Goal: Use online tool/utility: Utilize a website feature to perform a specific function

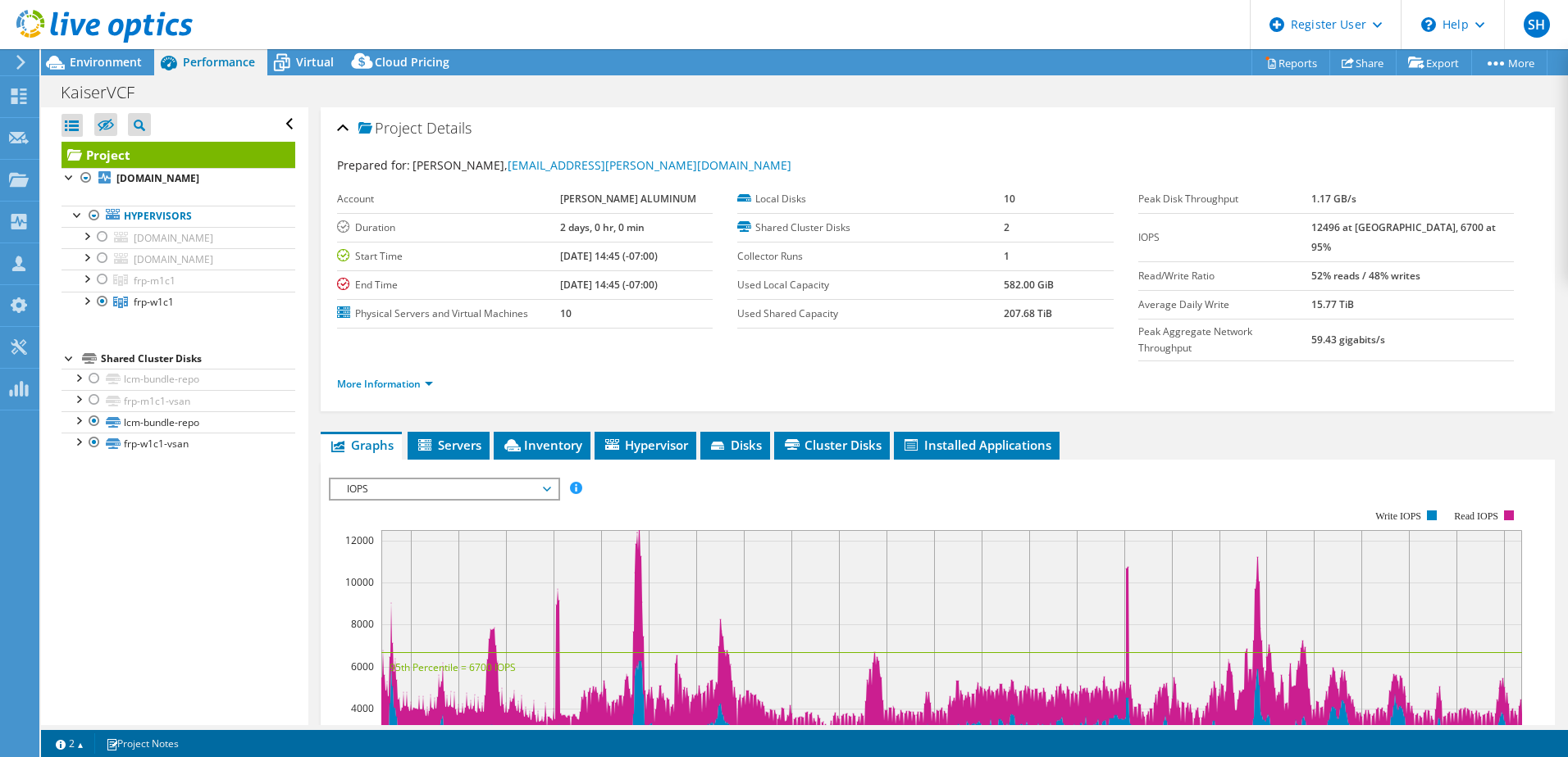
select select "Over Provisioning"
select select "USWest"
select select "USD"
click at [101, 275] on div at bounding box center [102, 279] width 16 height 20
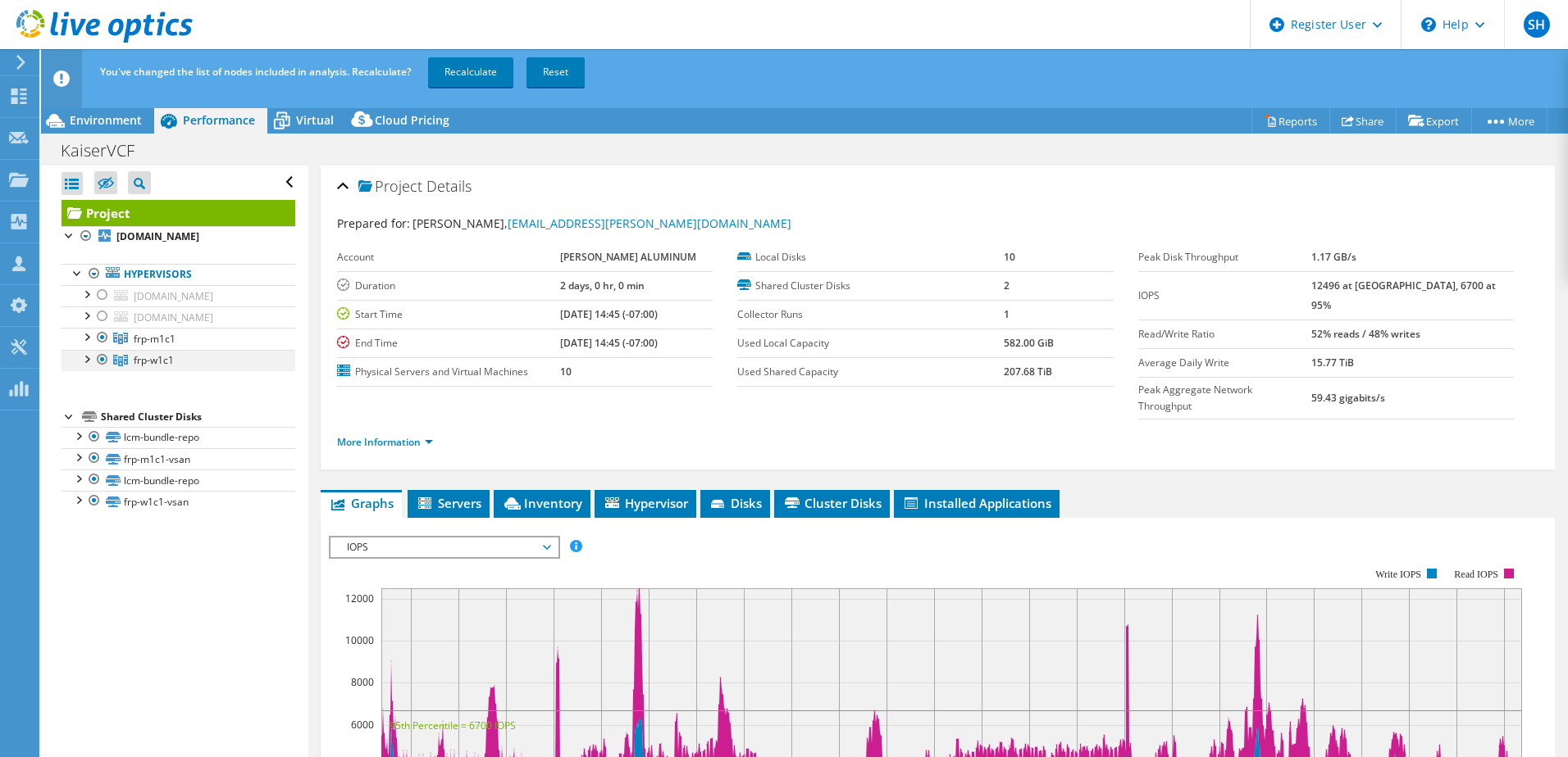
click at [102, 358] on div at bounding box center [102, 360] width 16 height 20
click at [461, 74] on link "Recalculate" at bounding box center [471, 72] width 85 height 29
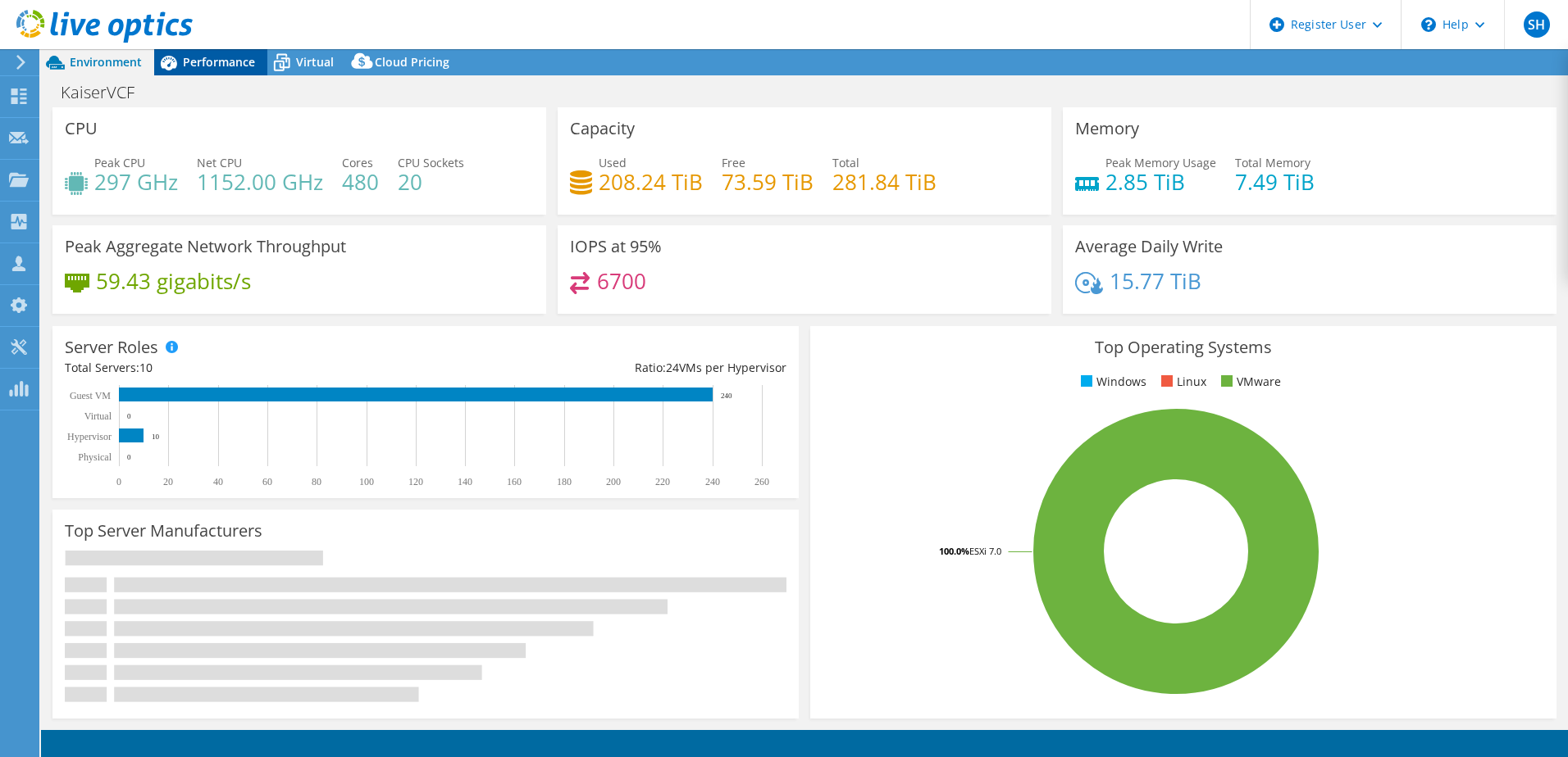
select select "USWest"
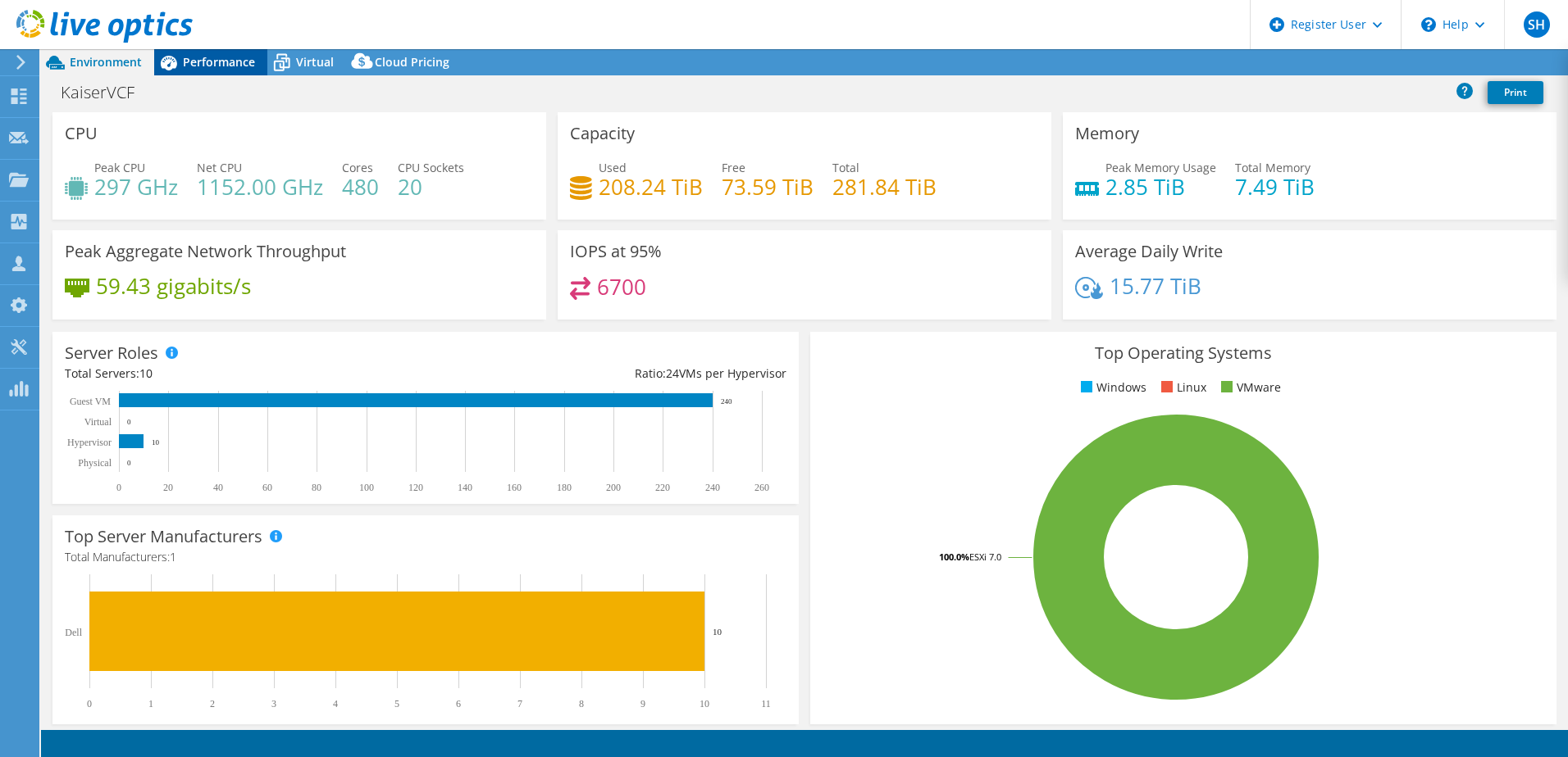
select select "USWest"
select select "USD"
click at [221, 62] on span "Performance" at bounding box center [219, 62] width 72 height 15
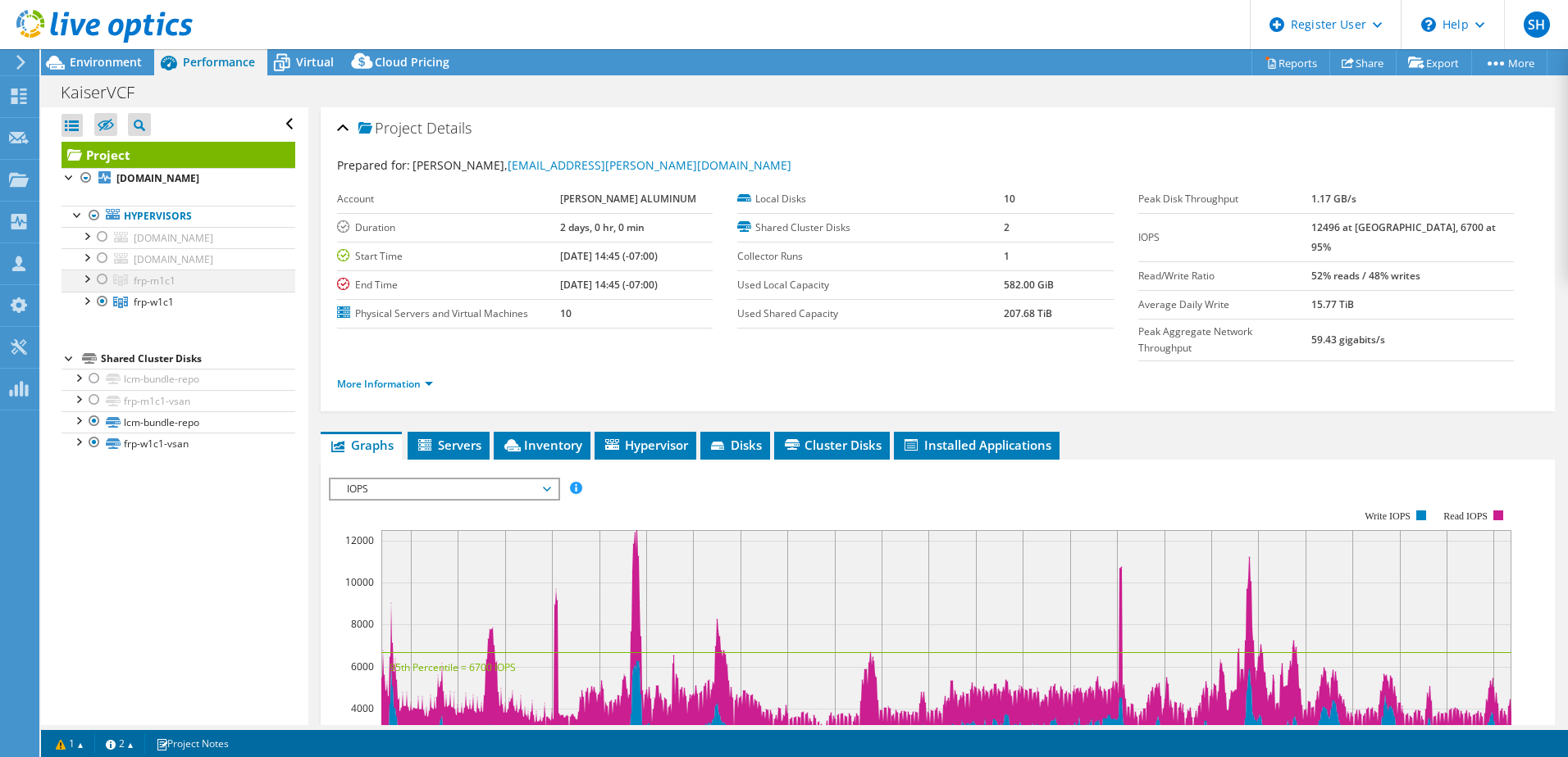
click at [107, 279] on div at bounding box center [102, 279] width 16 height 20
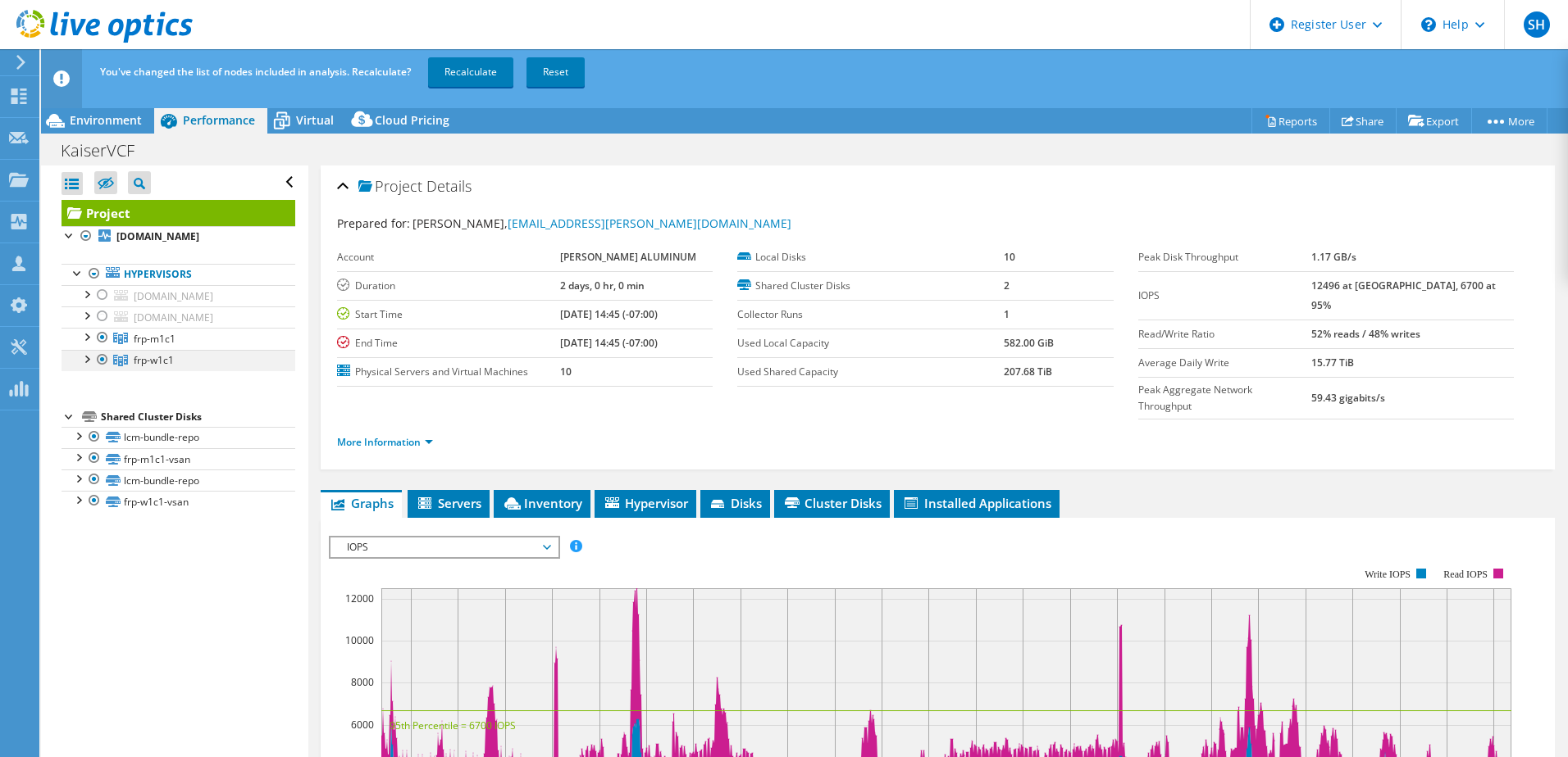
click at [100, 361] on div at bounding box center [102, 360] width 16 height 20
click at [468, 74] on link "Recalculate" at bounding box center [471, 72] width 85 height 29
